Goal: Find contact information: Find contact information

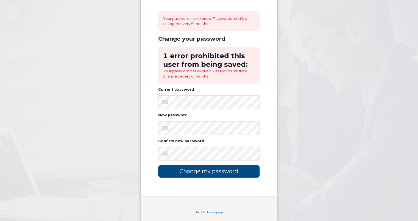
scroll to position [47, 0]
click at [29, 116] on body "Your password has expired. Passwords must be changed every 6 months. Change you…" at bounding box center [209, 94] width 418 height 283
click at [195, 170] on input "Change my password" at bounding box center [209, 170] width 102 height 13
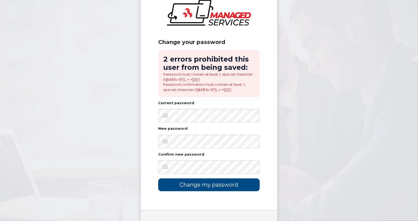
scroll to position [19, 0]
click at [399, 115] on body "Change your password 2 errors prohibited this user from being saved: Password m…" at bounding box center [209, 115] width 418 height 269
click at [22, 135] on body "Change your password 2 errors prohibited this user from being saved: Password m…" at bounding box center [209, 115] width 418 height 269
click at [35, 114] on body "Change your password 2 errors prohibited this user from being saved: Password m…" at bounding box center [209, 115] width 418 height 269
click at [192, 184] on input "Change my password" at bounding box center [209, 184] width 102 height 13
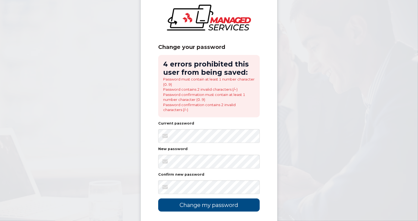
scroll to position [15, 0]
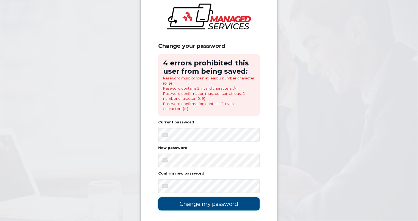
click at [198, 202] on input "Change my password" at bounding box center [209, 203] width 102 height 13
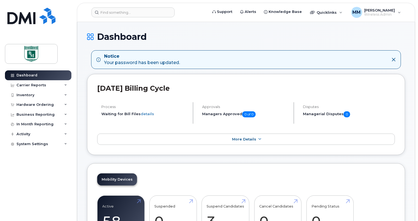
click at [400, 103] on div "[DATE] Billing Cycle Process Waiting for Bill Files details Approvals Managers …" at bounding box center [246, 114] width 318 height 81
click at [49, 95] on div "Inventory" at bounding box center [38, 95] width 66 height 10
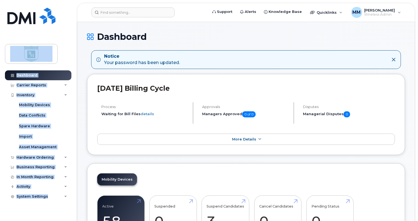
click at [30, 103] on div "Mobility Devices" at bounding box center [34, 104] width 31 height 5
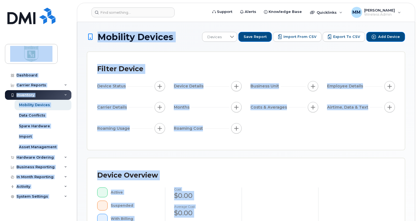
click at [127, 140] on div "Filter Device Device Status Device Details Business Unit Employee Details Carri…" at bounding box center [245, 101] width 317 height 98
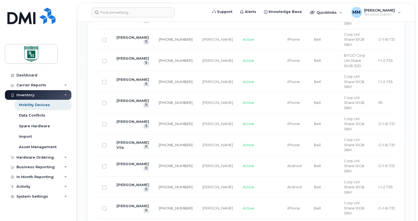
scroll to position [730, 0]
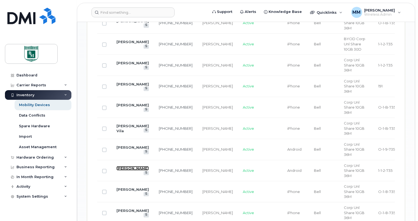
click at [128, 170] on link "Jesse Henkenhaf" at bounding box center [132, 168] width 32 height 4
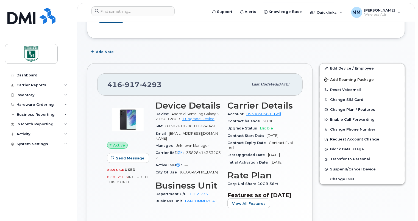
scroll to position [66, 0]
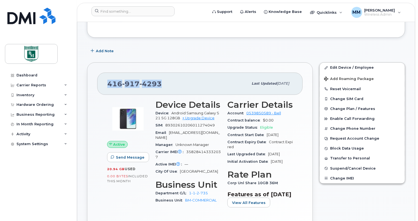
drag, startPoint x: 163, startPoint y: 86, endPoint x: 109, endPoint y: 87, distance: 54.1
click at [109, 87] on div "[PHONE_NUMBER]" at bounding box center [177, 84] width 141 height 12
copy span "[PHONE_NUMBER]"
click at [230, 85] on div "[PHONE_NUMBER]" at bounding box center [177, 84] width 141 height 12
